Goal: Navigation & Orientation: Find specific page/section

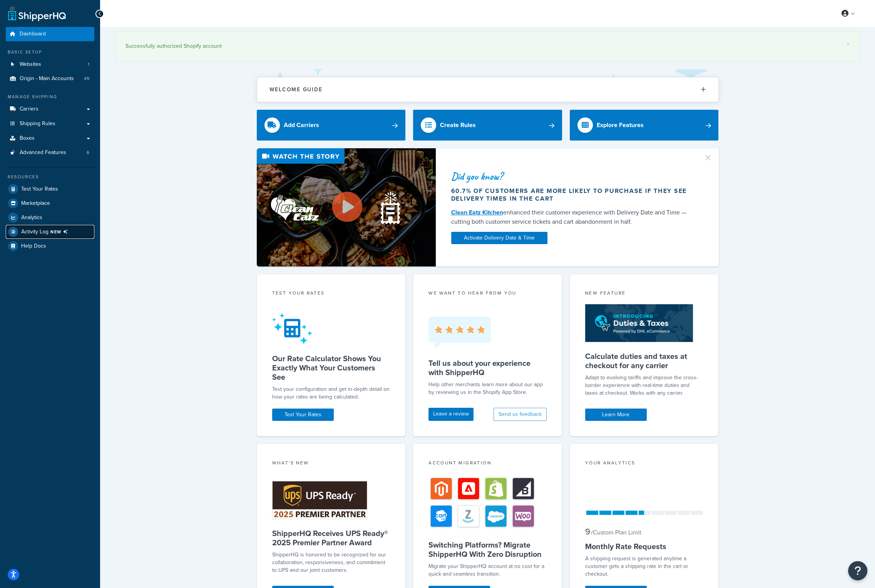
click at [59, 229] on span "NEW" at bounding box center [60, 232] width 20 height 6
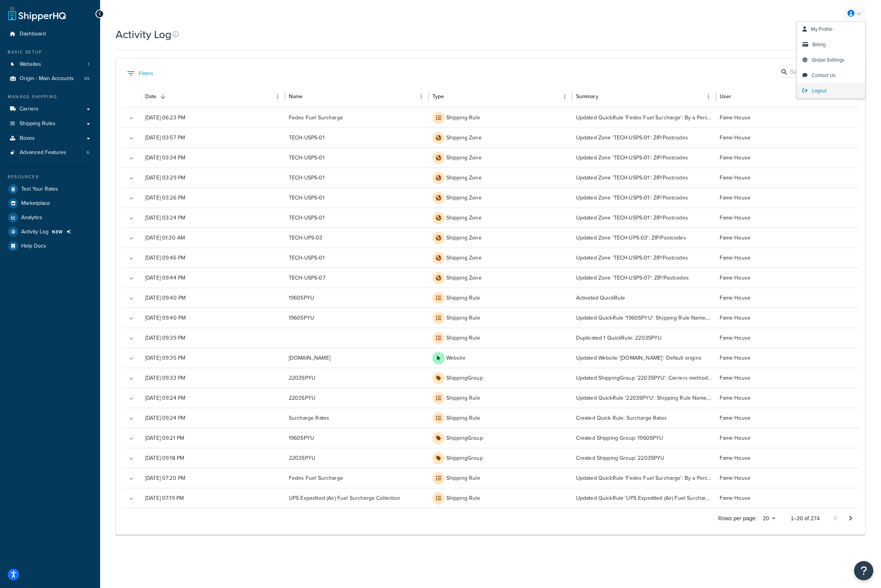
click at [822, 89] on span "Logout" at bounding box center [818, 90] width 15 height 7
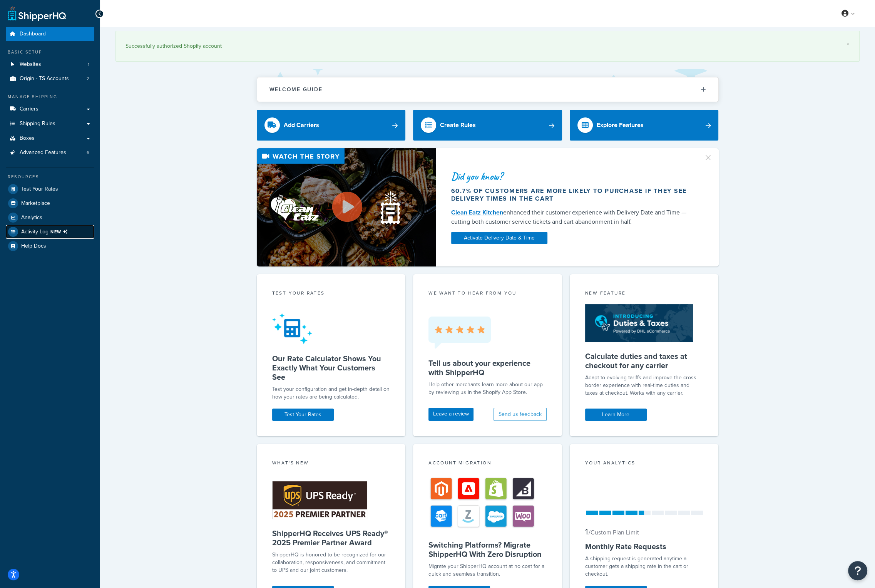
click at [62, 232] on icon at bounding box center [66, 232] width 10 height 10
